Goal: Task Accomplishment & Management: Use online tool/utility

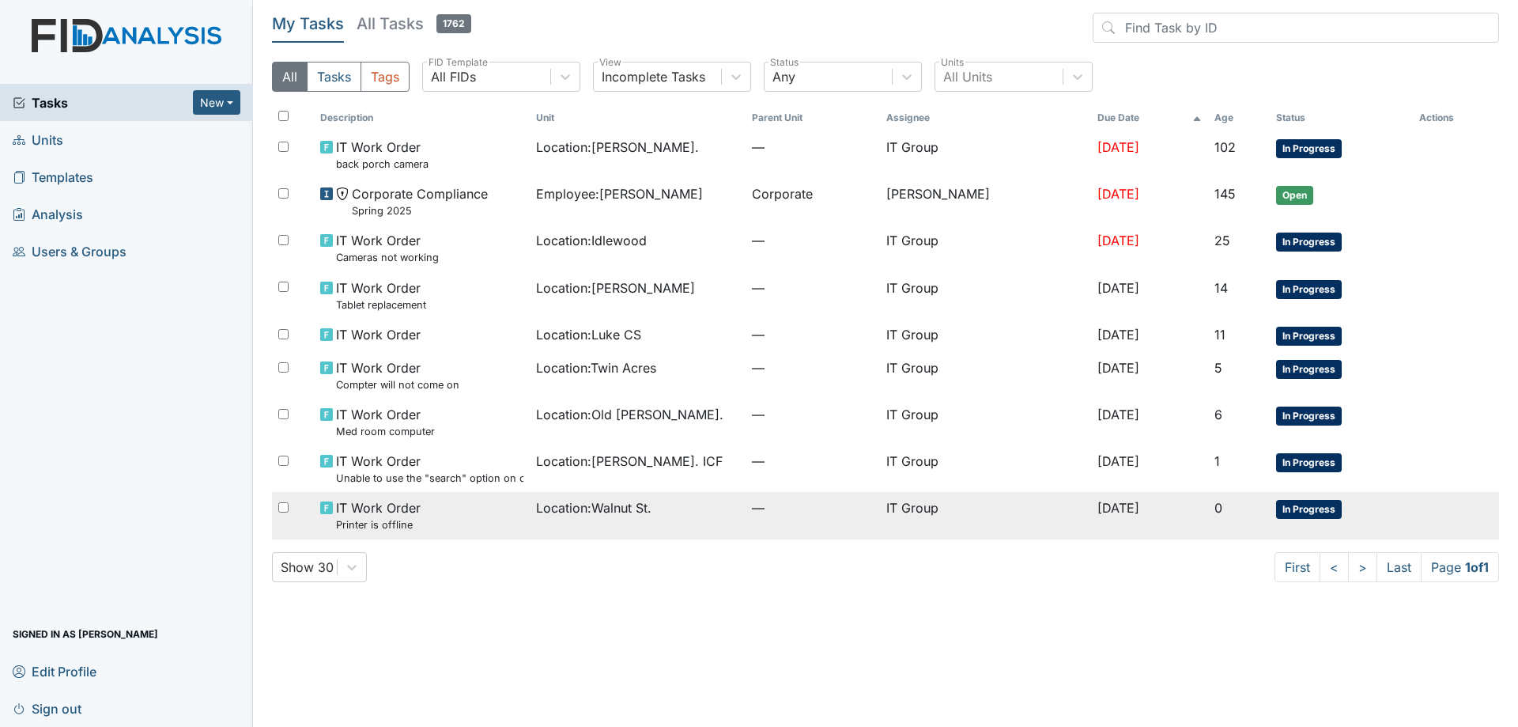
click at [705, 506] on div "Location : [GEOGRAPHIC_DATA]." at bounding box center [637, 507] width 203 height 19
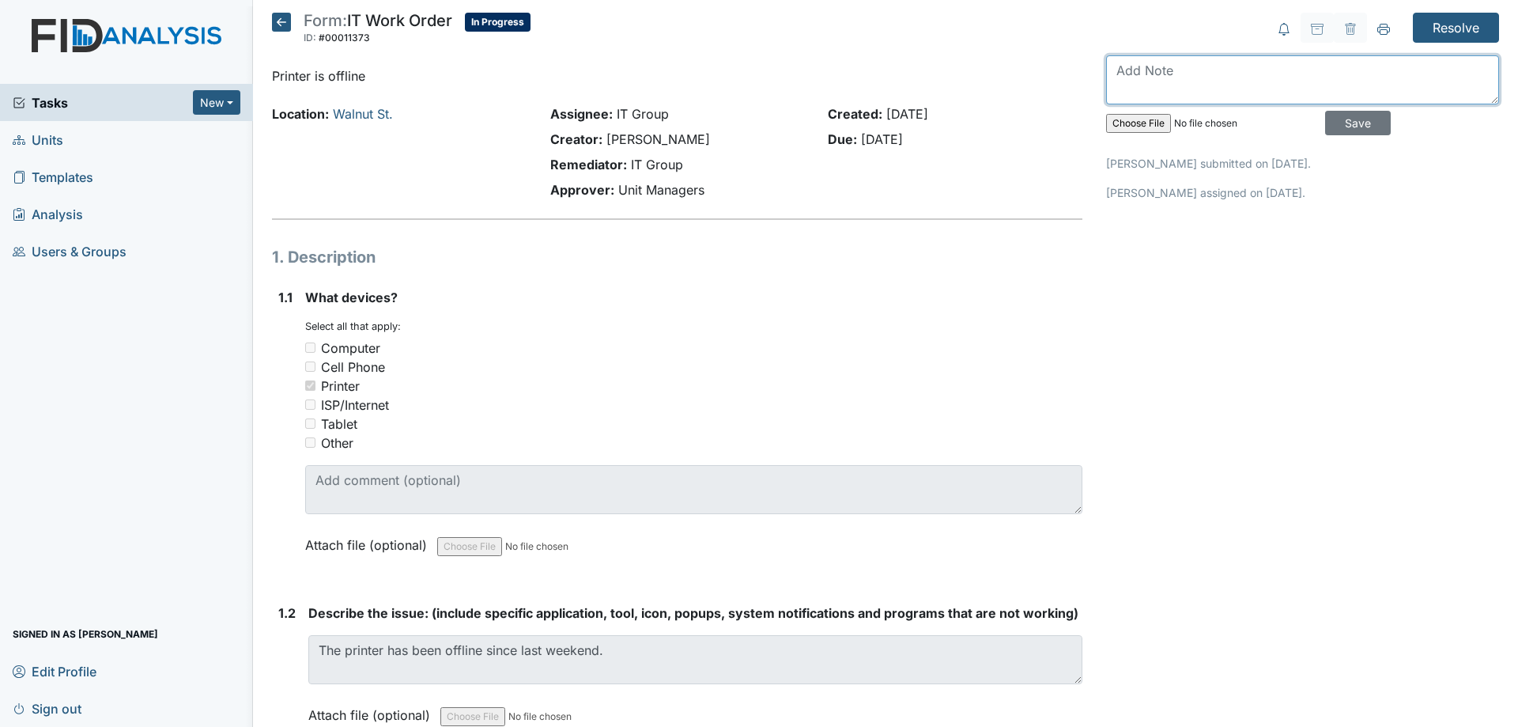
click at [1147, 93] on textarea at bounding box center [1302, 79] width 393 height 49
type textarea "i"
type textarea "Printer would not see Walnut's Wifi, connected printer to router via ethernet."
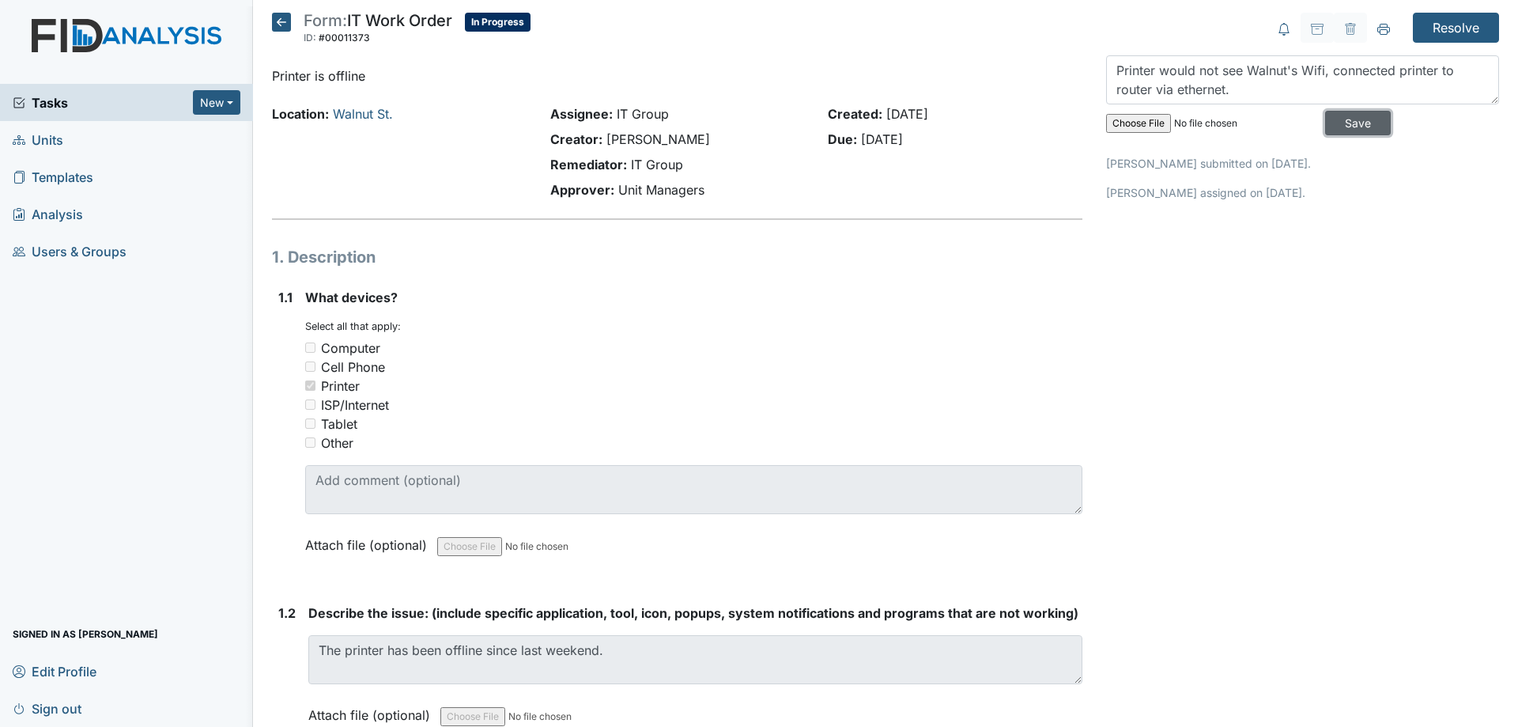
click at [1351, 114] on input "Save" at bounding box center [1358, 123] width 66 height 25
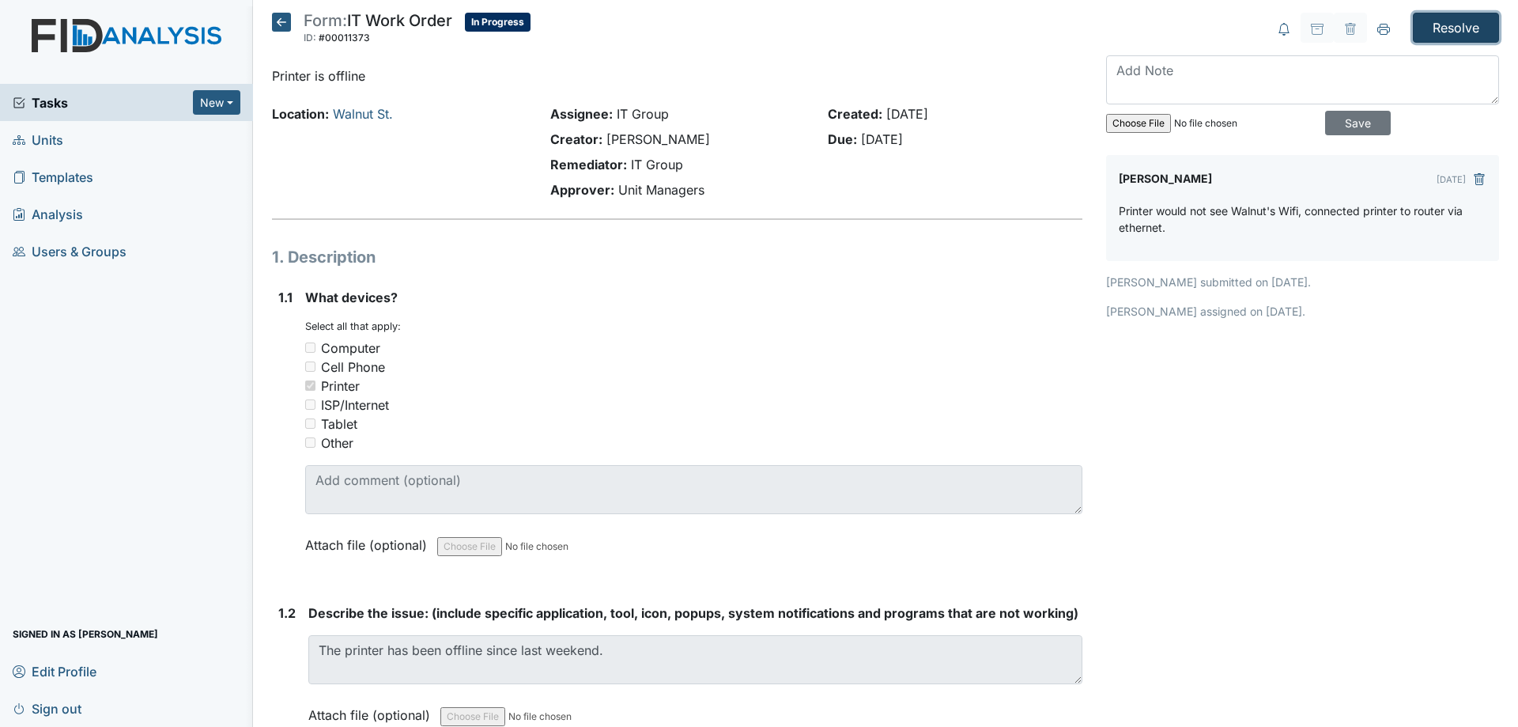
click at [1447, 39] on input "Resolve" at bounding box center [1456, 28] width 86 height 30
